Goal: Transaction & Acquisition: Purchase product/service

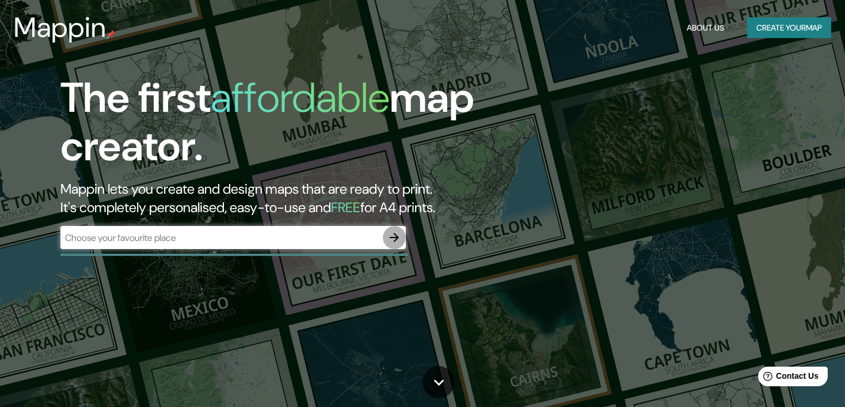
click at [397, 234] on icon "button" at bounding box center [395, 237] width 14 height 14
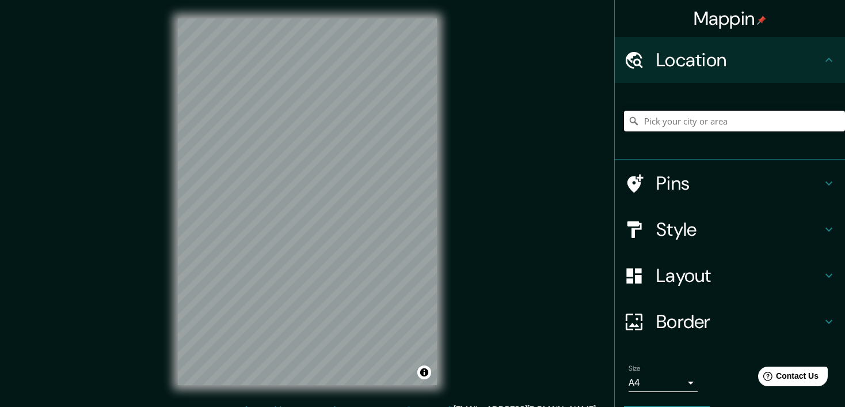
click at [675, 125] on input "Pick your city or area" at bounding box center [734, 121] width 221 height 21
click at [450, 293] on div "© Mapbox © OpenStreetMap Improve this map" at bounding box center [308, 201] width 296 height 403
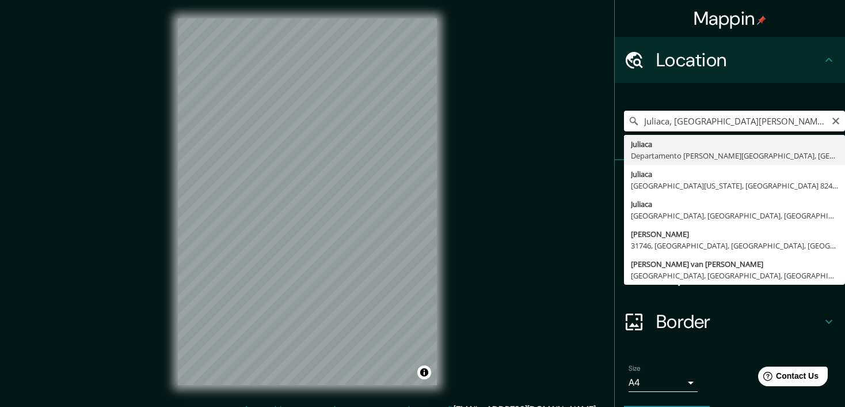
click at [709, 124] on input "Juliaca, [GEOGRAPHIC_DATA][PERSON_NAME], [GEOGRAPHIC_DATA]" at bounding box center [734, 121] width 221 height 21
click at [709, 120] on input "Juliaca, [GEOGRAPHIC_DATA][PERSON_NAME], [GEOGRAPHIC_DATA]" at bounding box center [734, 121] width 221 height 21
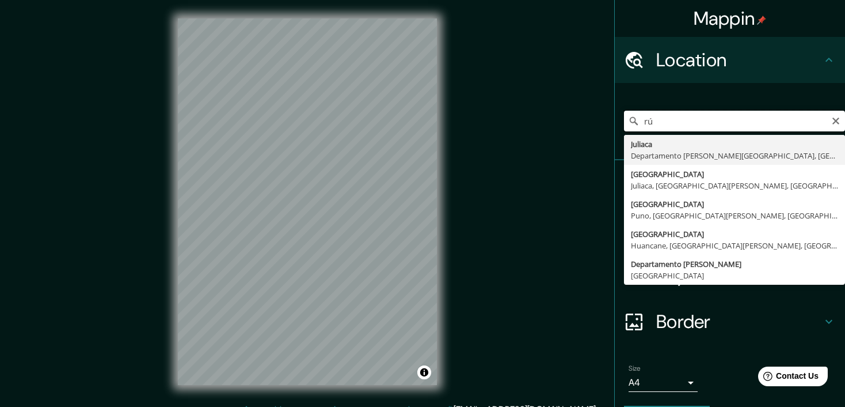
type input "ú"
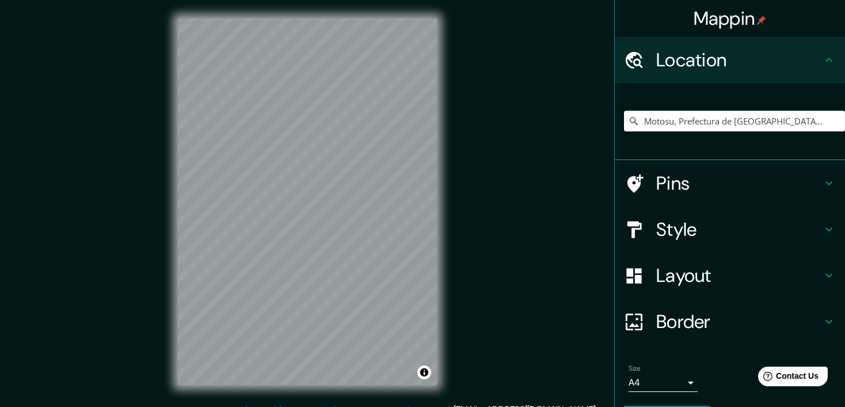
type input "Motosu, Prefectura de Gifu, Japón"
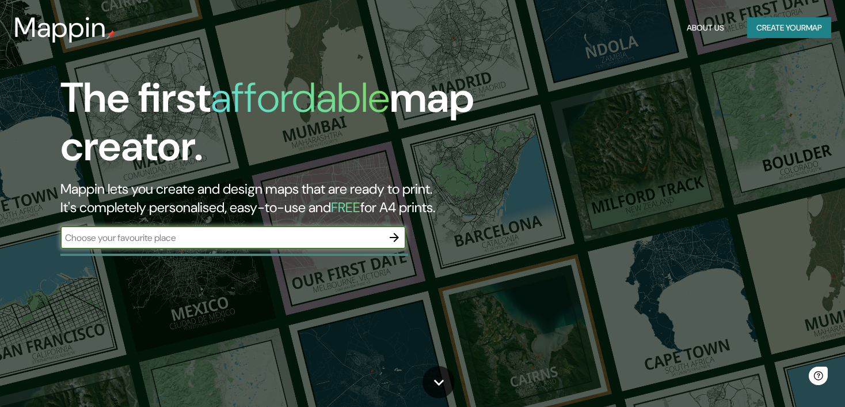
click at [282, 255] on div at bounding box center [234, 254] width 348 height 2
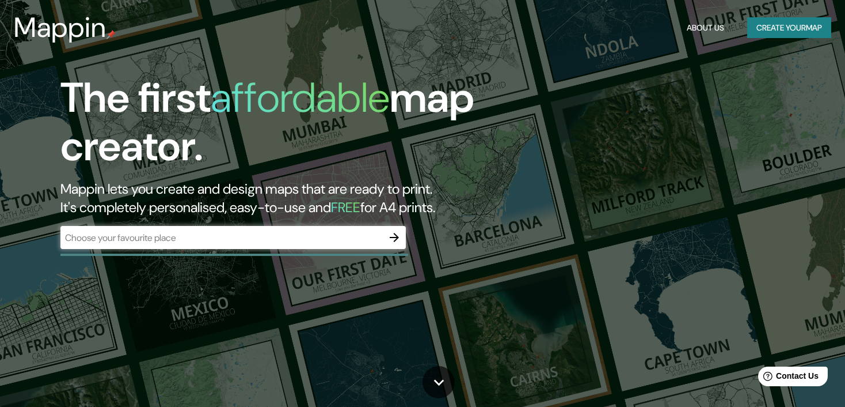
click at [310, 232] on input "text" at bounding box center [221, 237] width 322 height 13
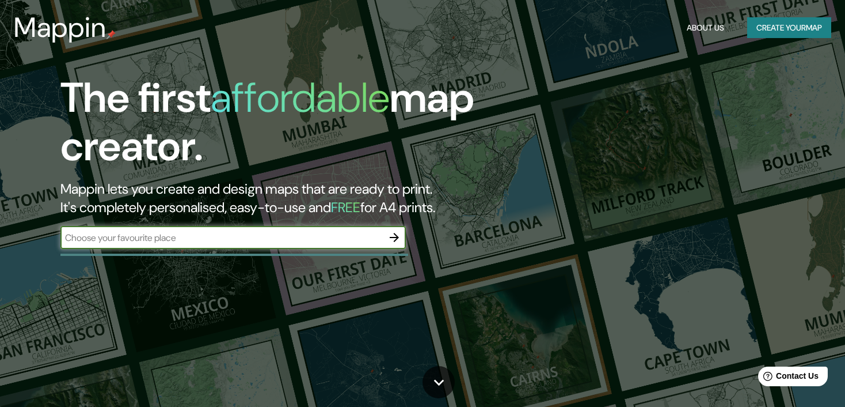
click at [403, 233] on button "button" at bounding box center [394, 237] width 23 height 23
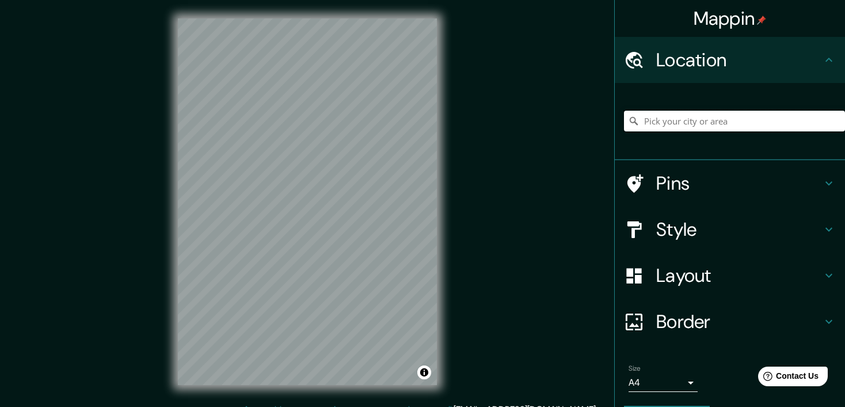
click at [644, 120] on input "Pick your city or area" at bounding box center [734, 121] width 221 height 21
type input "Juliaca, [GEOGRAPHIC_DATA][PERSON_NAME], [GEOGRAPHIC_DATA]"
click at [75, 233] on div "Mappin Location [GEOGRAPHIC_DATA], [GEOGRAPHIC_DATA][PERSON_NAME], [GEOGRAPHIC_…" at bounding box center [422, 210] width 845 height 421
click at [452, 226] on div "© Mapbox © OpenStreetMap Improve this map" at bounding box center [308, 201] width 296 height 403
